Goal: Task Accomplishment & Management: Complete application form

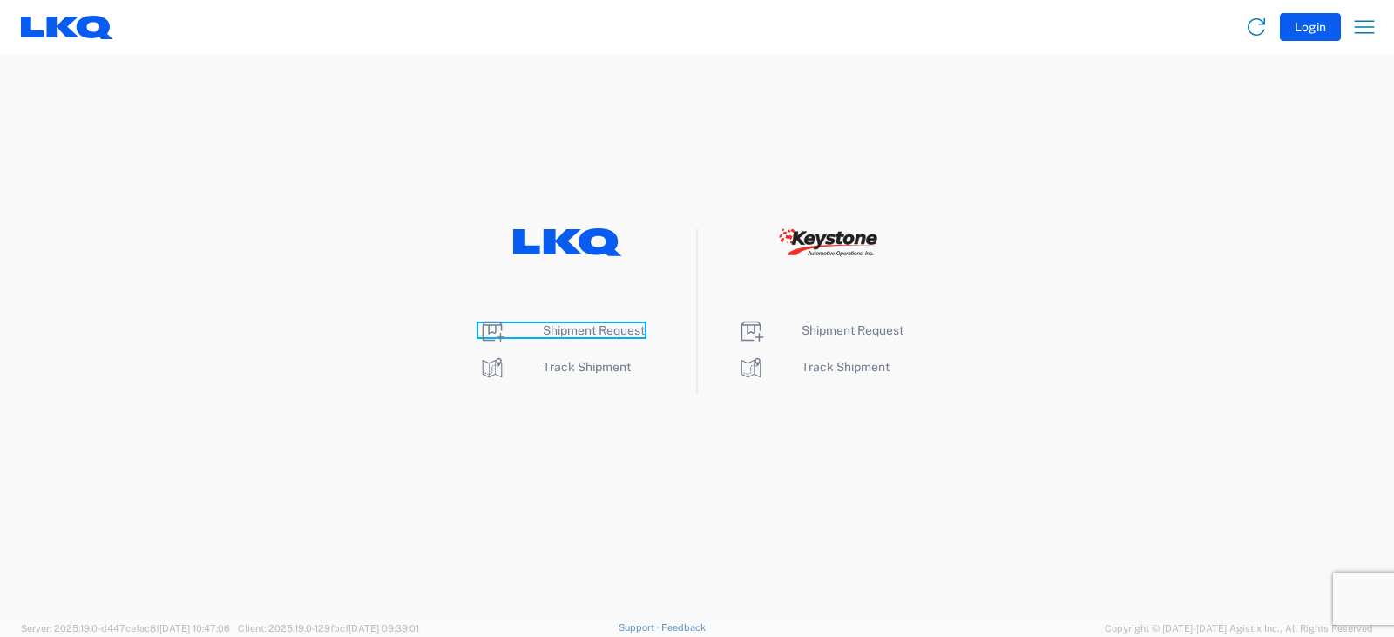
click at [564, 333] on span "Shipment Request" at bounding box center [594, 330] width 102 height 14
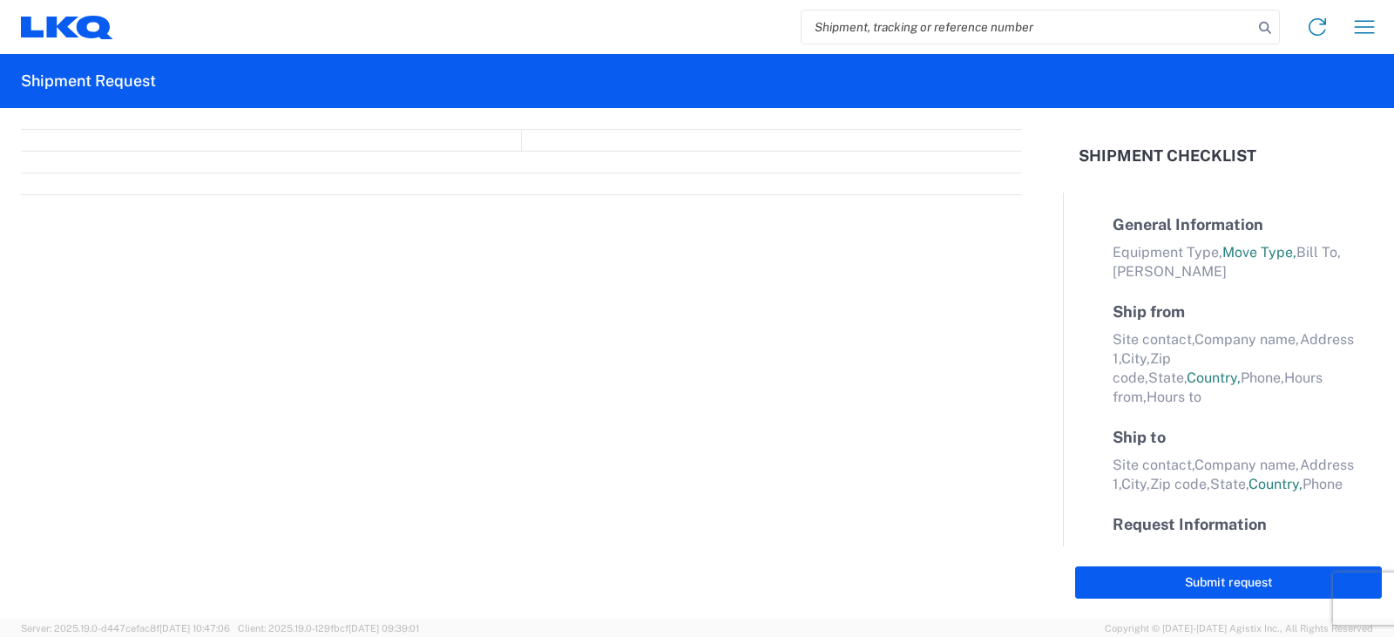
select select "FULL"
select select "LBS"
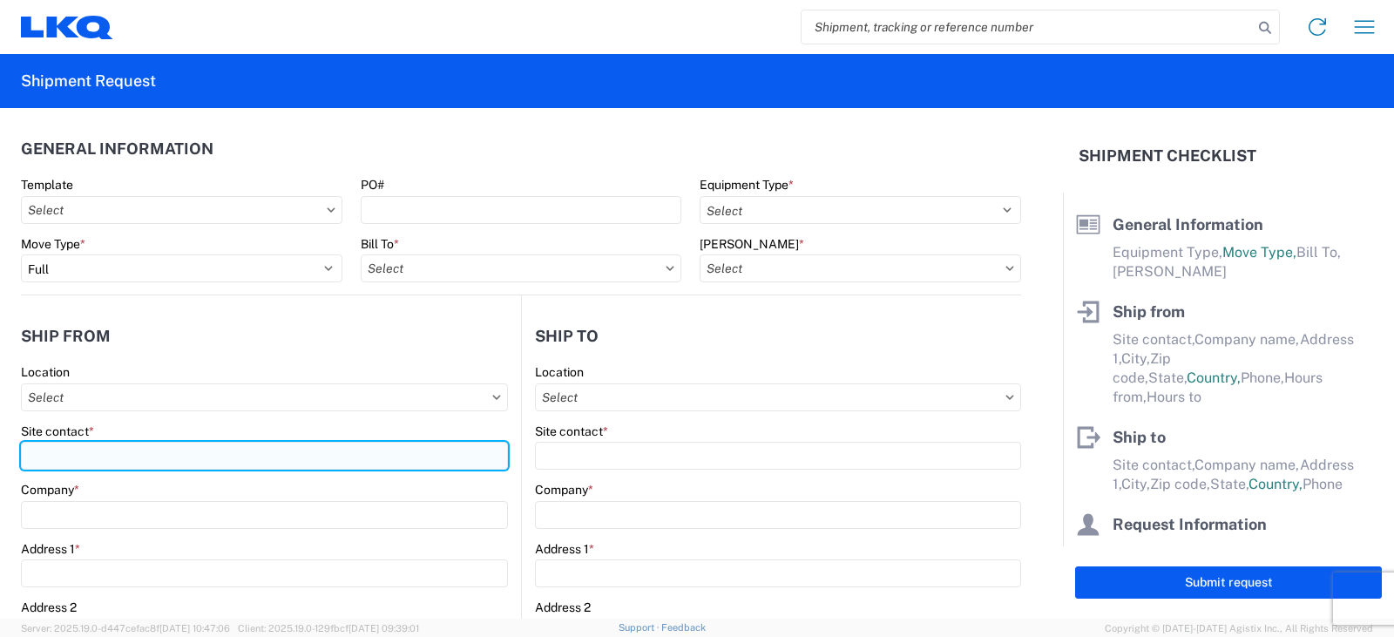
click at [33, 449] on input "Site contact *" at bounding box center [264, 456] width 487 height 28
type input "PHIL"
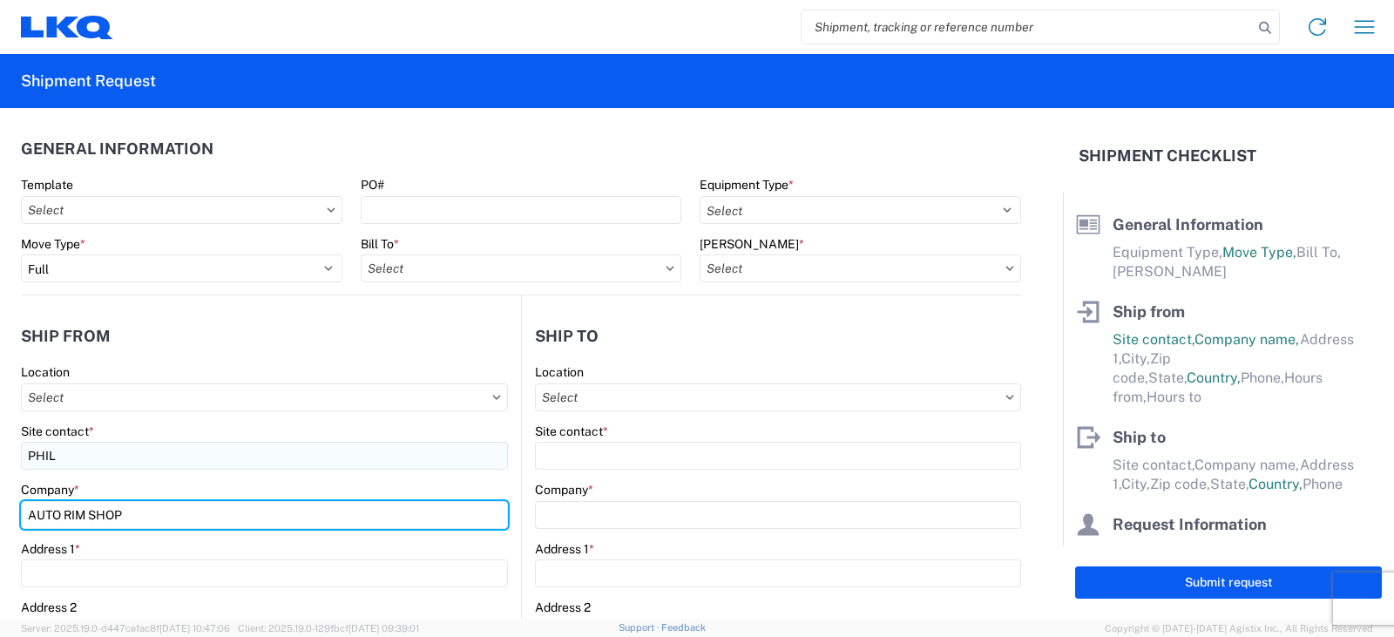
type input "AUTO RIM SHOP"
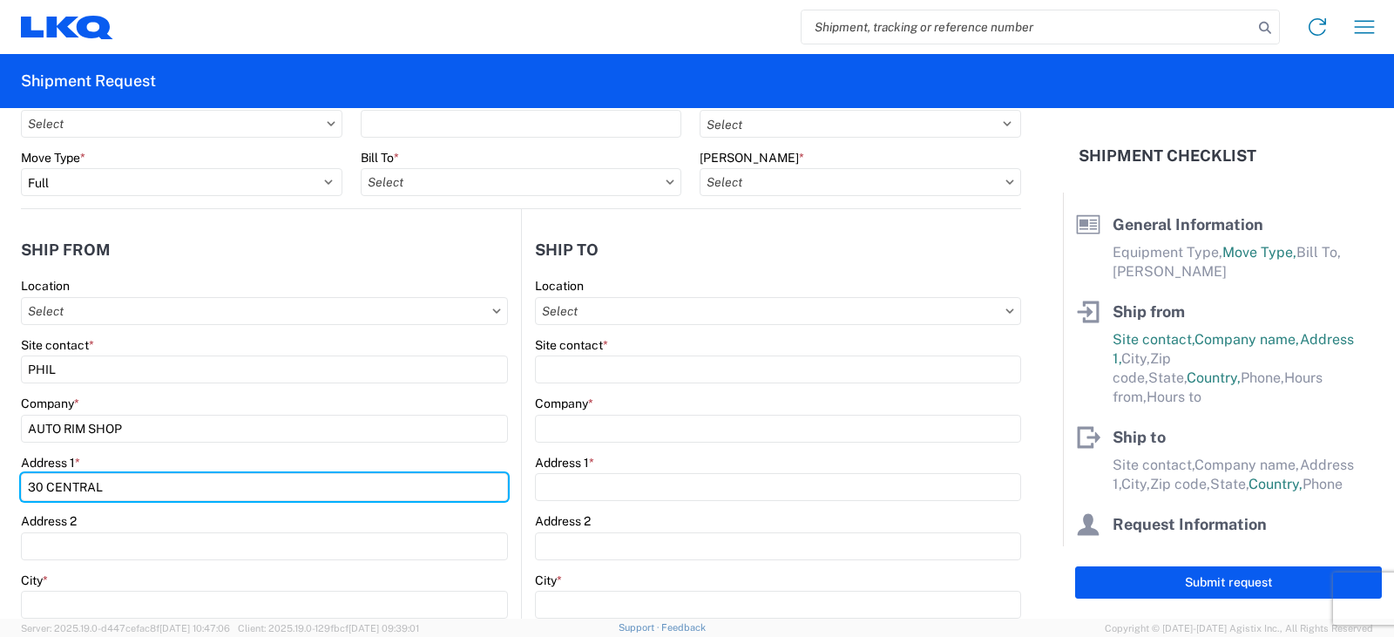
scroll to position [87, 0]
type input "[STREET_ADDRESS]"
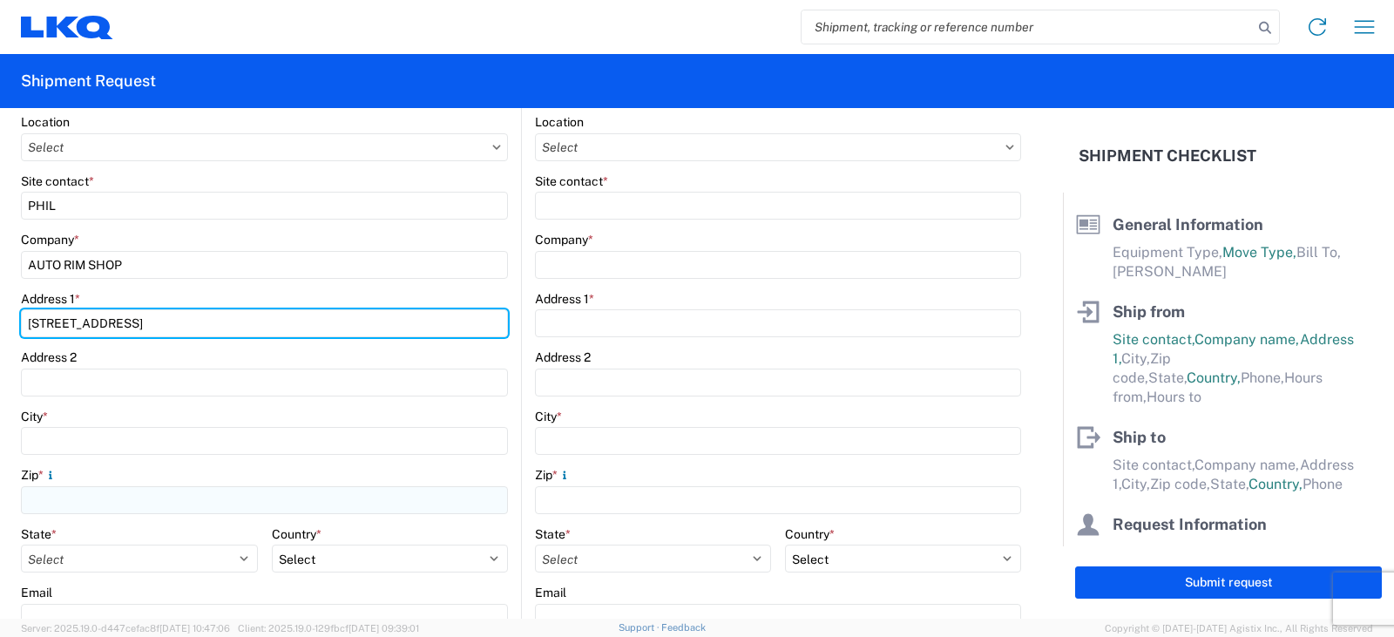
scroll to position [261, 0]
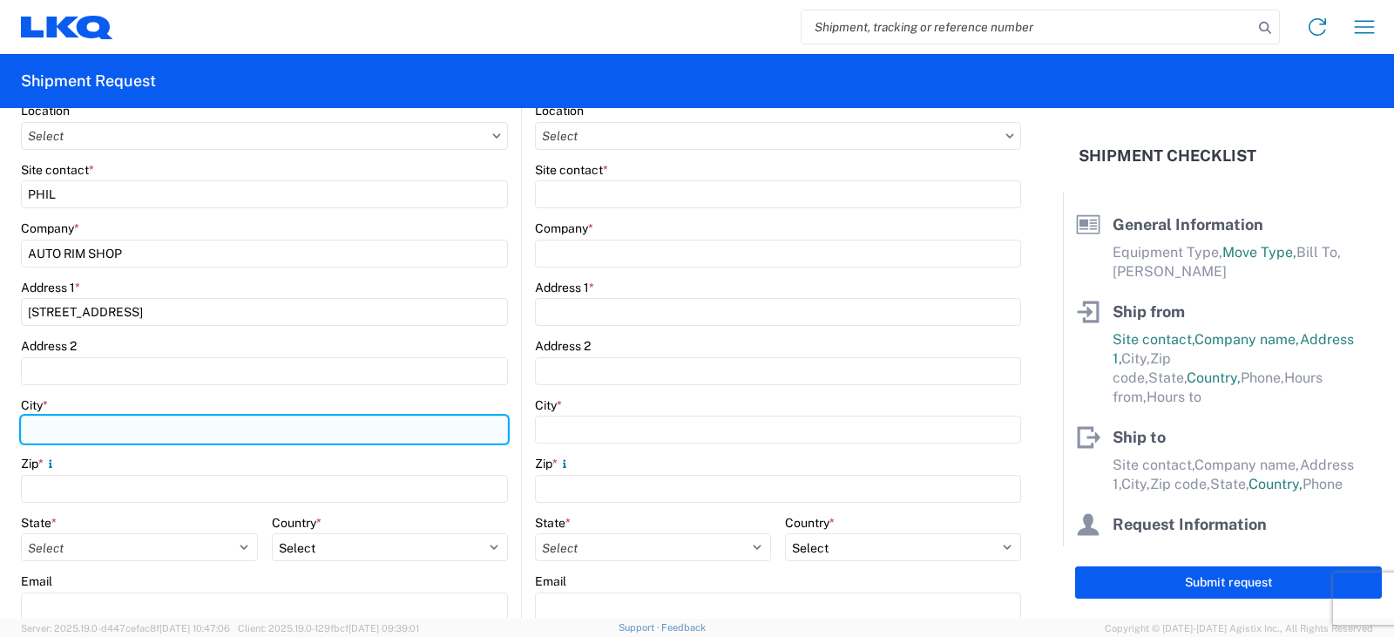
click at [38, 429] on input "City *" at bounding box center [264, 429] width 487 height 28
type input "[GEOGRAPHIC_DATA]"
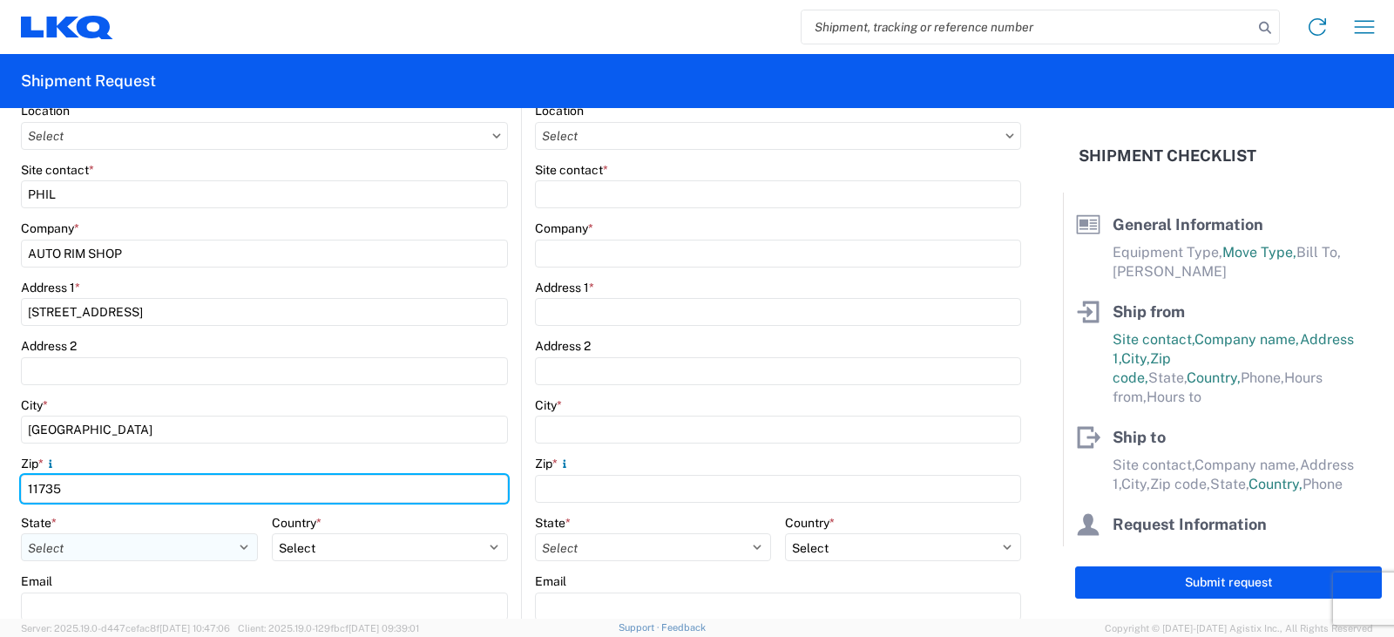
type input "11735"
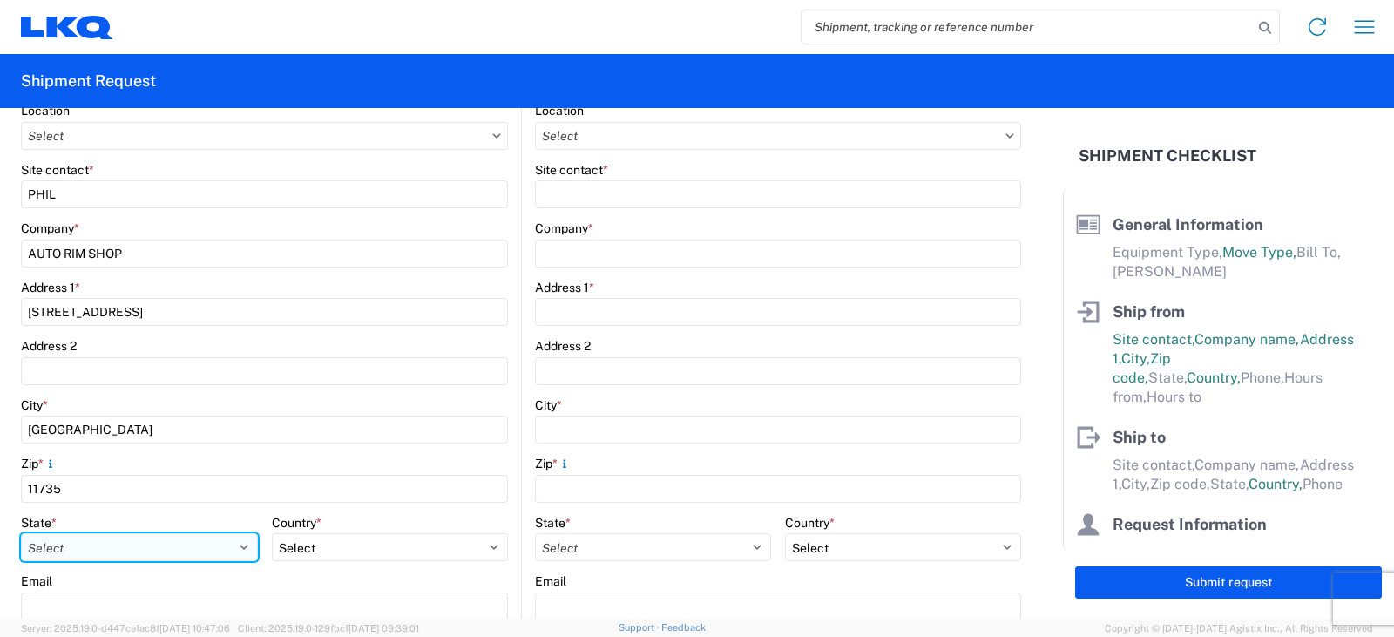
click at [86, 544] on select "Select [US_STATE] [US_STATE] [US_STATE] [US_STATE] Armed Forces Americas Armed …" at bounding box center [139, 547] width 237 height 28
select select "NY"
click at [21, 533] on select "Select [US_STATE] [US_STATE] [US_STATE] [US_STATE] Armed Forces Americas Armed …" at bounding box center [139, 547] width 237 height 28
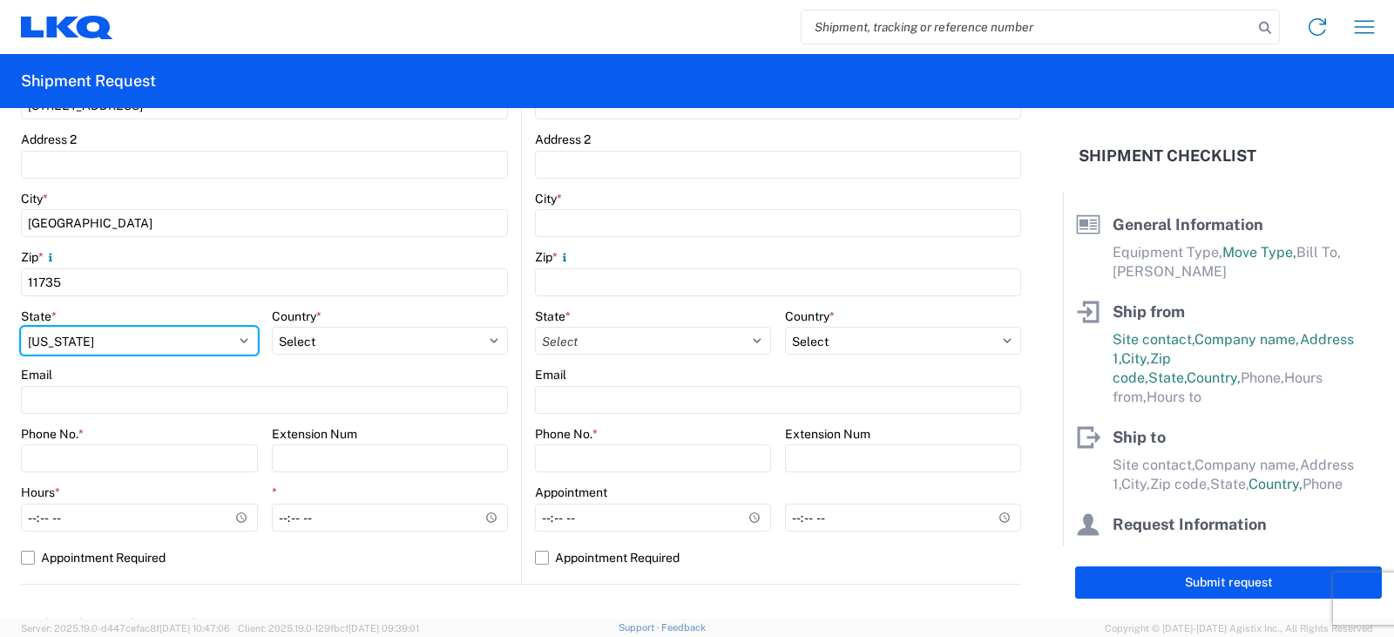
scroll to position [523, 0]
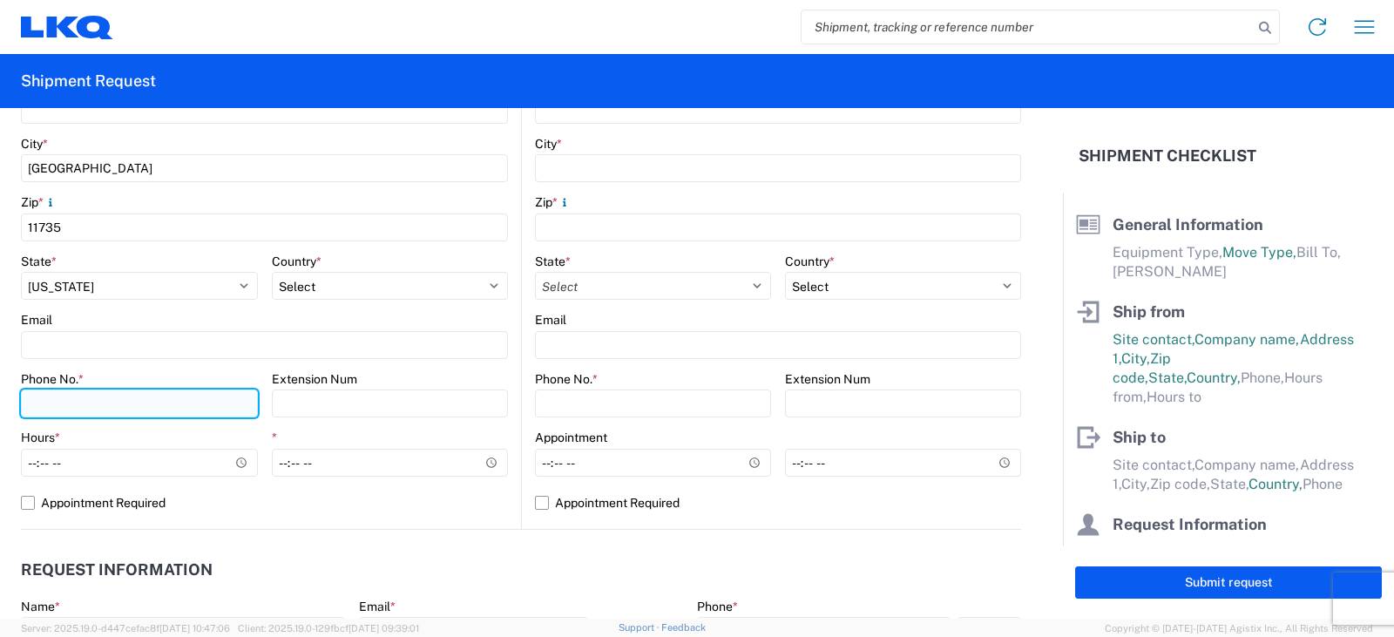
click at [44, 408] on input "Phone No. *" at bounding box center [139, 403] width 237 height 28
type input "[PHONE_NUMBER]"
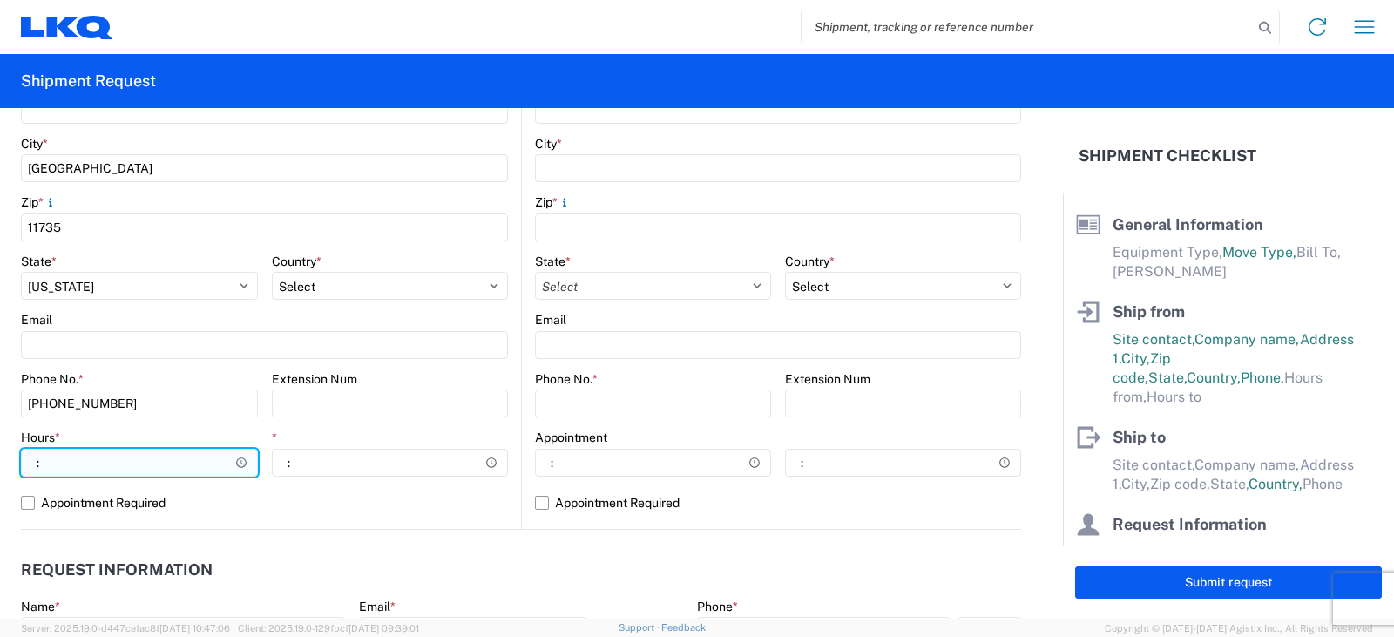
click at [35, 463] on input "Hours *" at bounding box center [139, 463] width 237 height 28
type input "08:00"
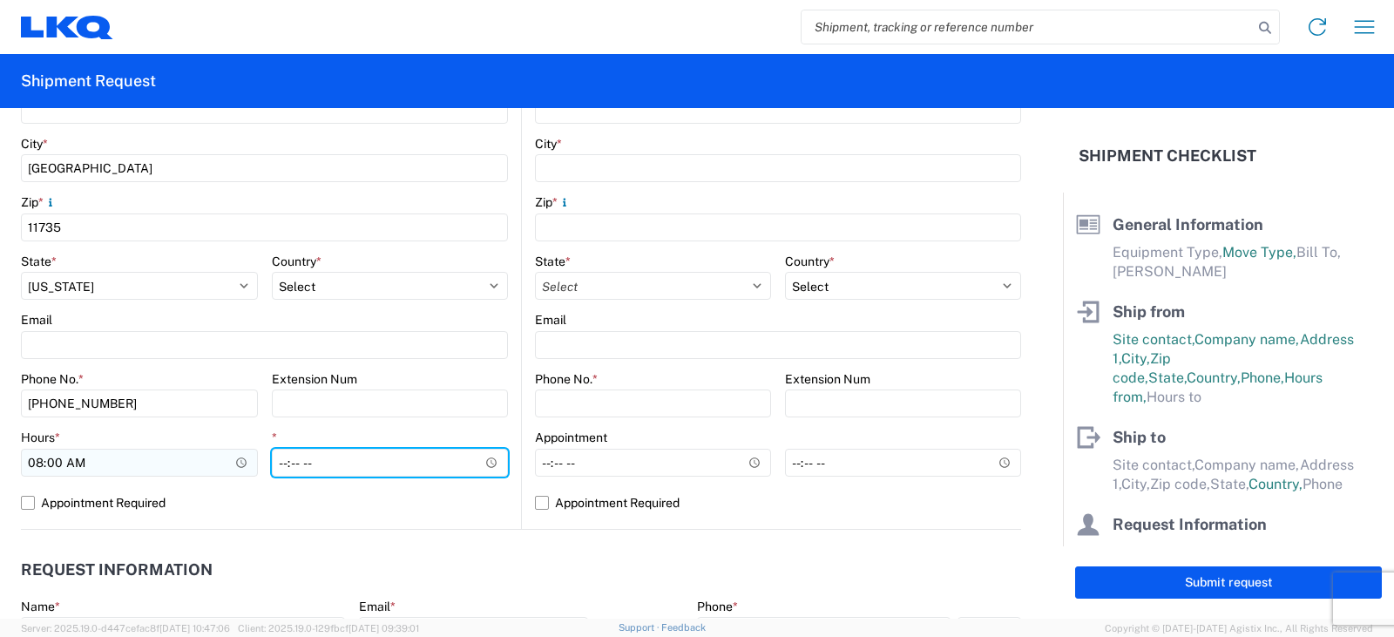
type input "16:00"
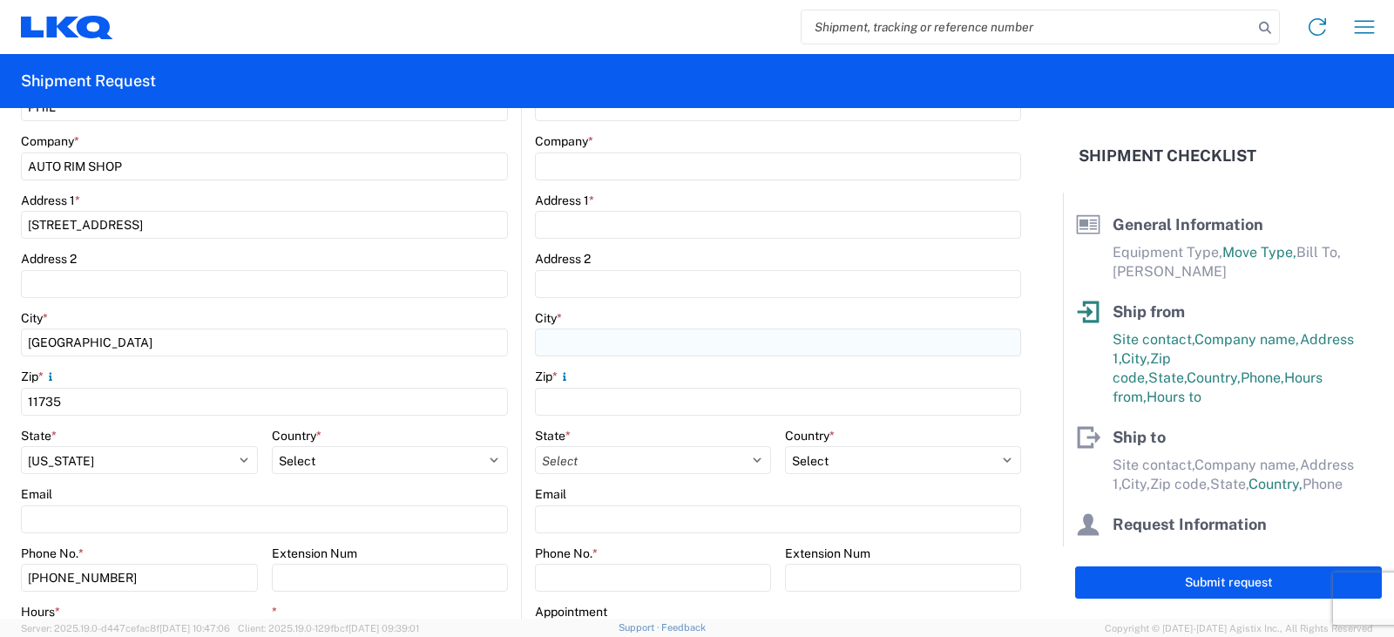
scroll to position [174, 0]
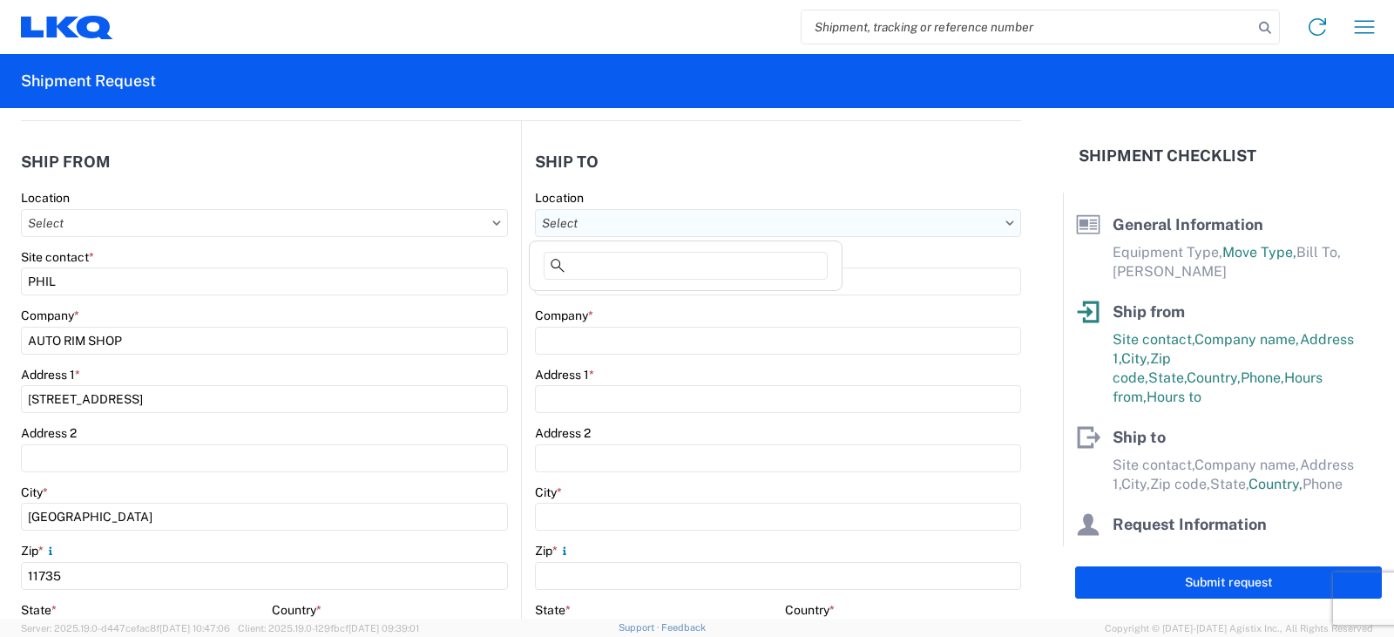
click at [578, 232] on input "text" at bounding box center [778, 223] width 486 height 28
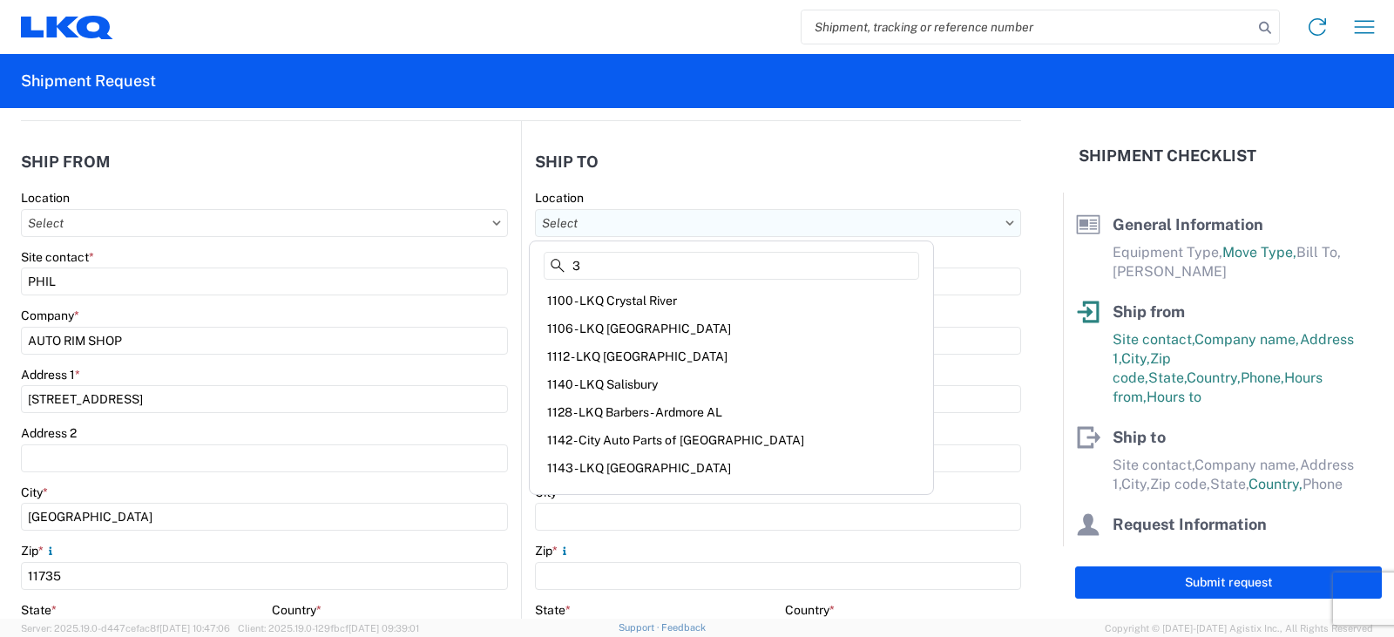
type input "32"
